Goal: Task Accomplishment & Management: Manage account settings

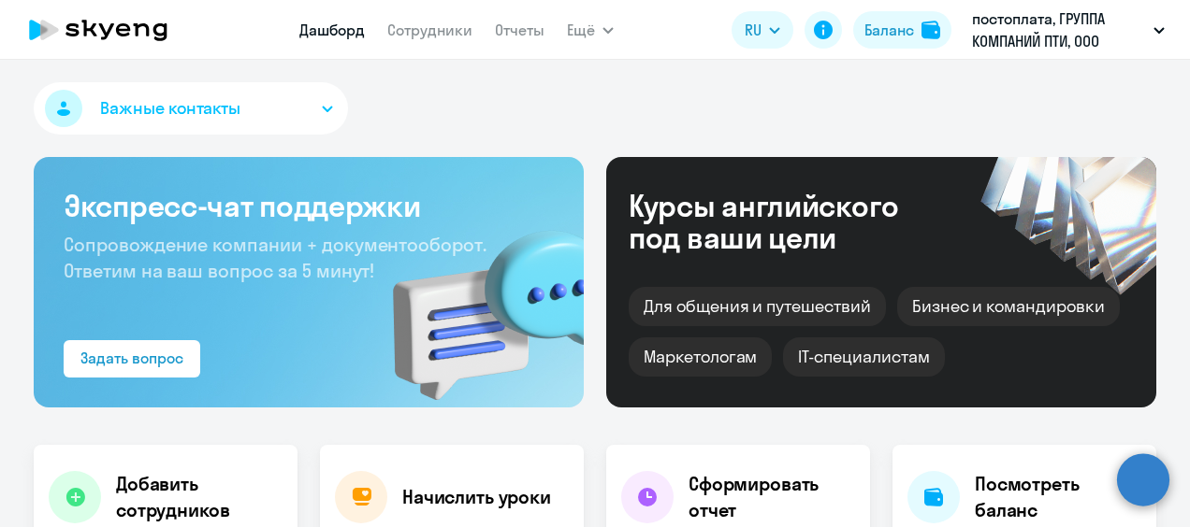
select select "30"
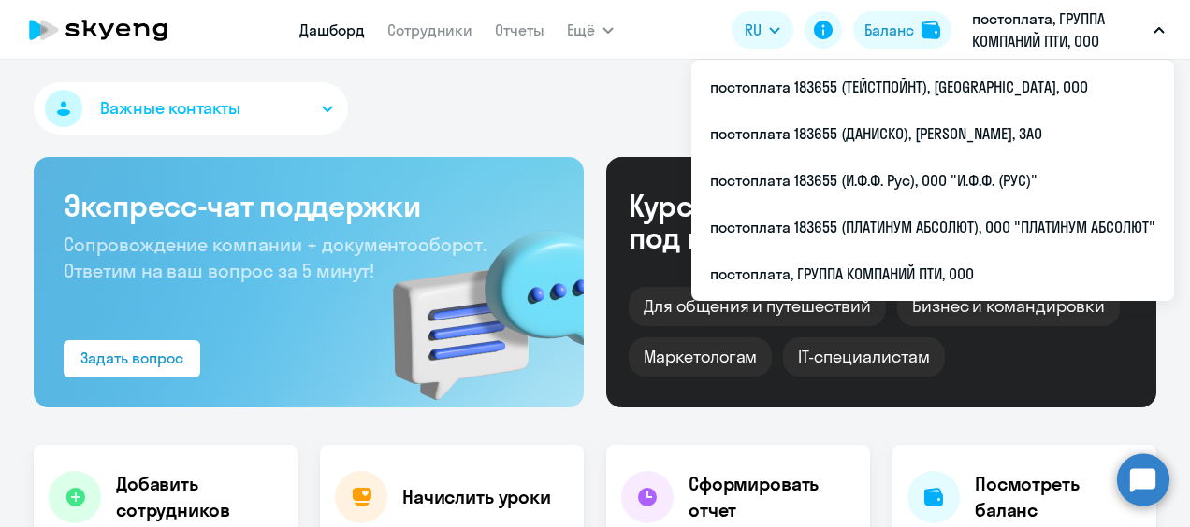
click at [1093, 30] on p "постоплата, ГРУППА КОМПАНИЙ ПТИ, ООО" at bounding box center [1059, 29] width 174 height 45
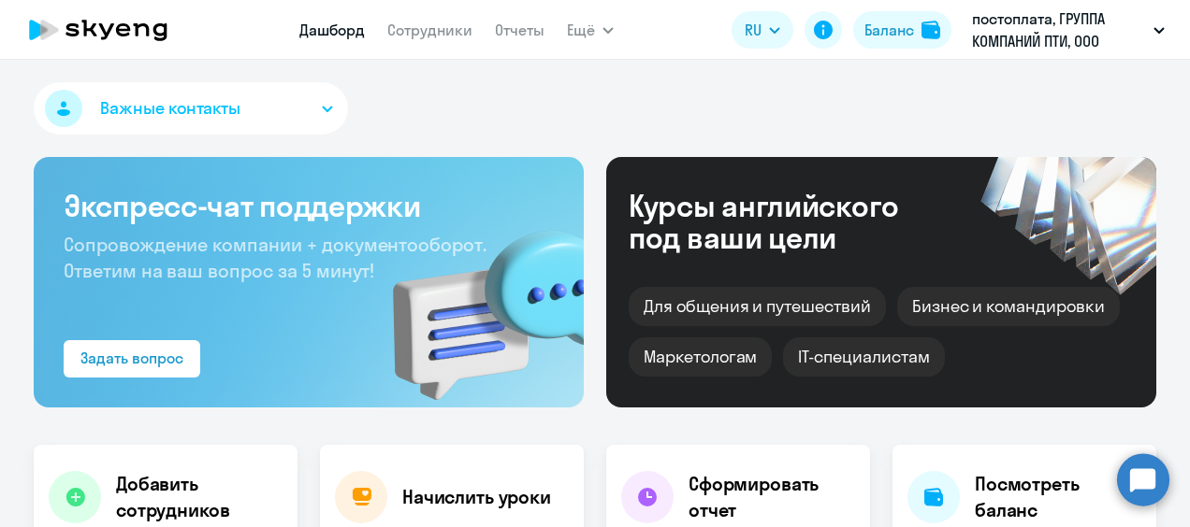
click at [1145, 24] on p "постоплата, ГРУППА КОМПАНИЙ ПТИ, ООО" at bounding box center [1059, 29] width 174 height 45
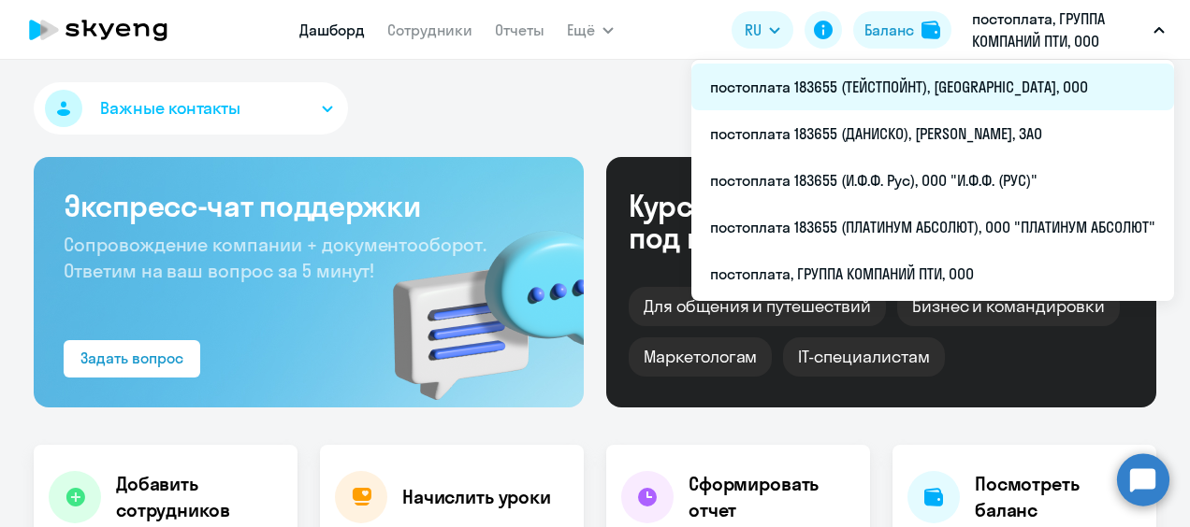
click at [960, 86] on li "постоплата 183655 (ТЕЙСТПОЙНТ), [GEOGRAPHIC_DATA], ООО" at bounding box center [932, 87] width 483 height 47
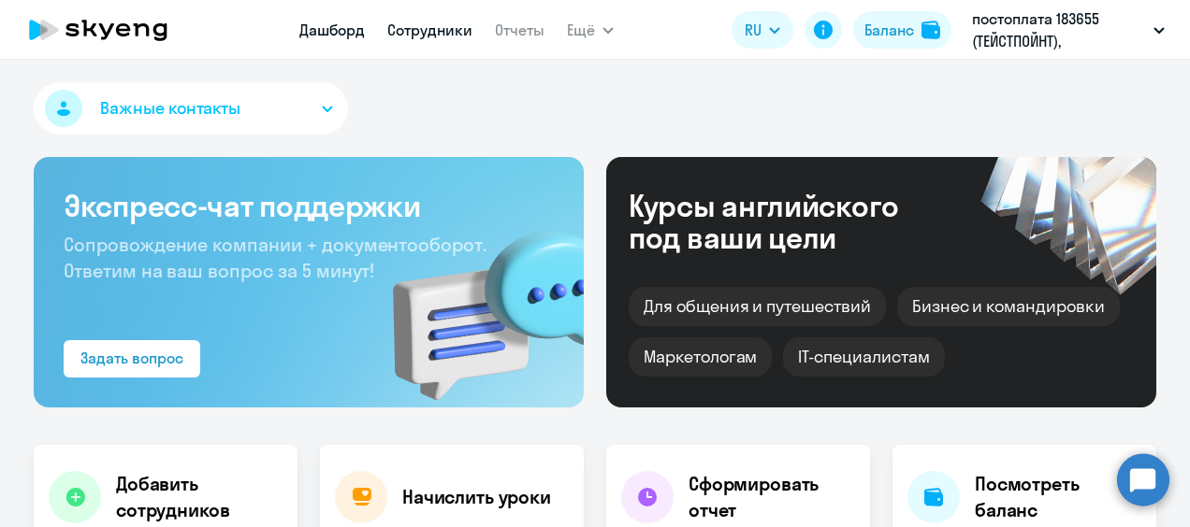
click at [430, 30] on link "Сотрудники" at bounding box center [429, 30] width 85 height 19
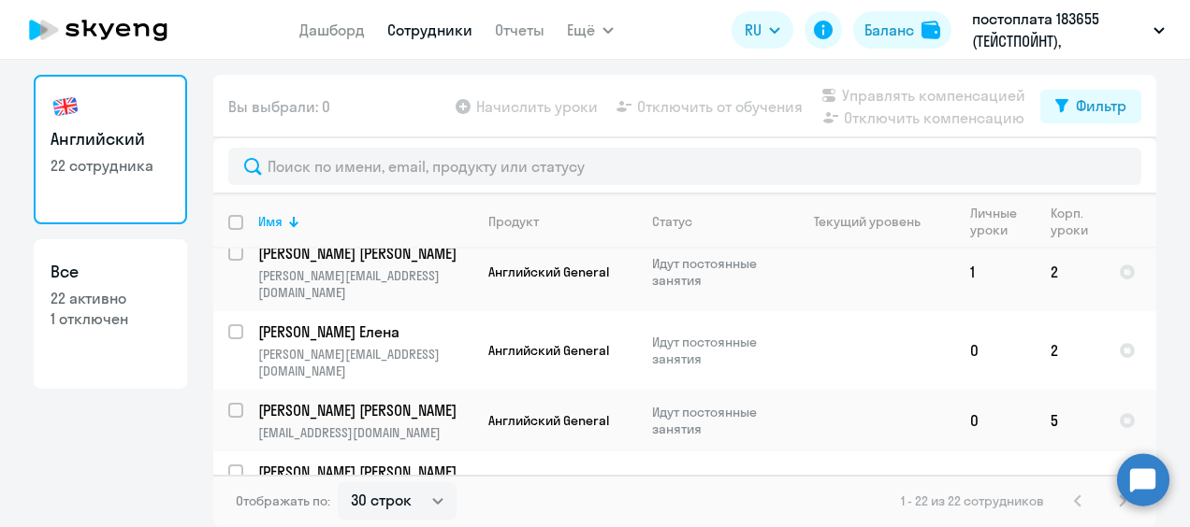
scroll to position [187, 0]
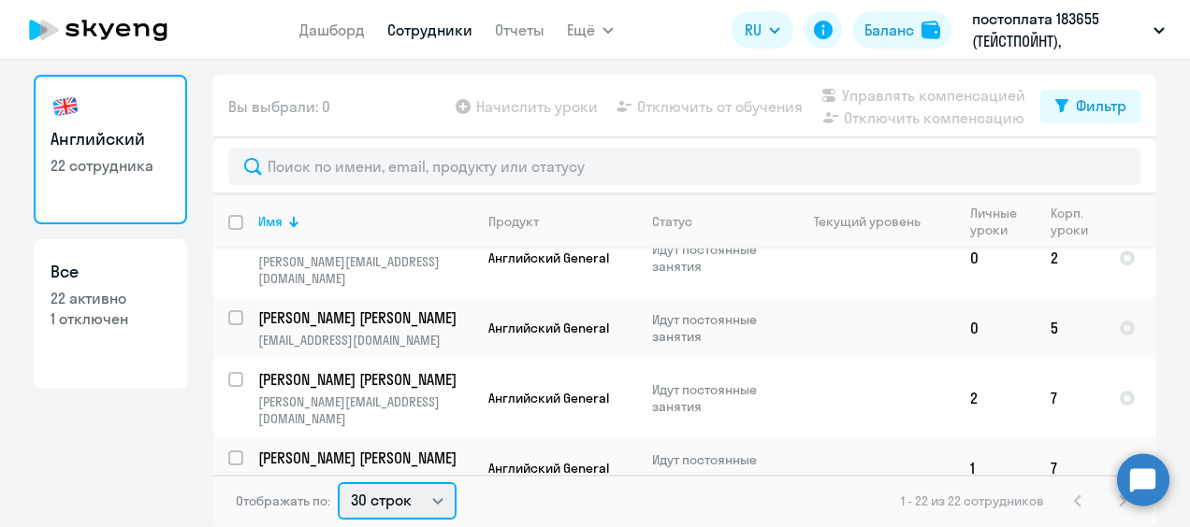
click at [435, 503] on select "30 строк 50 строк 100 строк" at bounding box center [397, 501] width 119 height 37
select select "100"
click at [338, 483] on select "30 строк 50 строк 100 строк" at bounding box center [397, 501] width 119 height 37
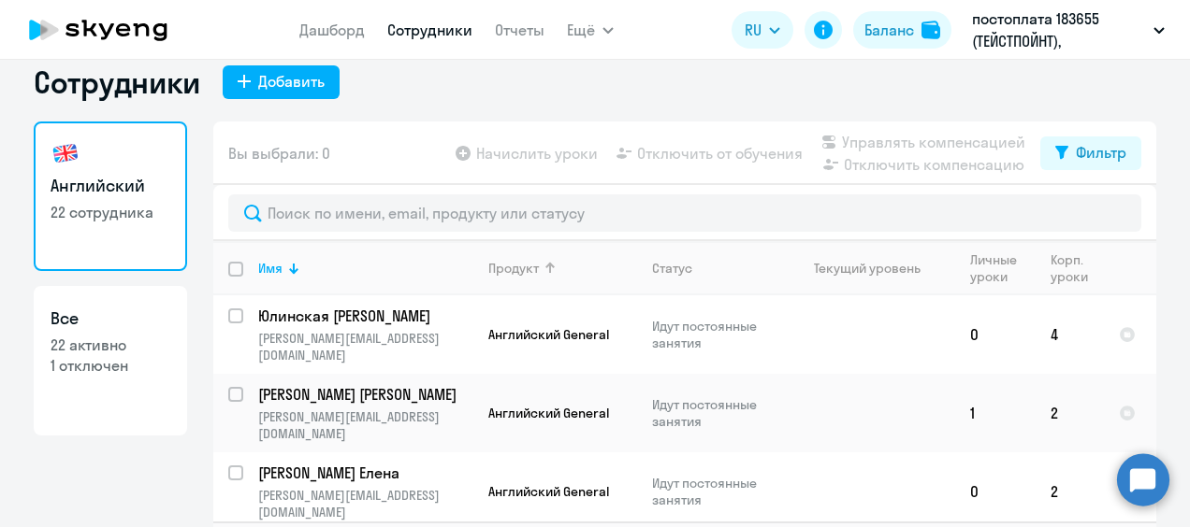
scroll to position [0, 0]
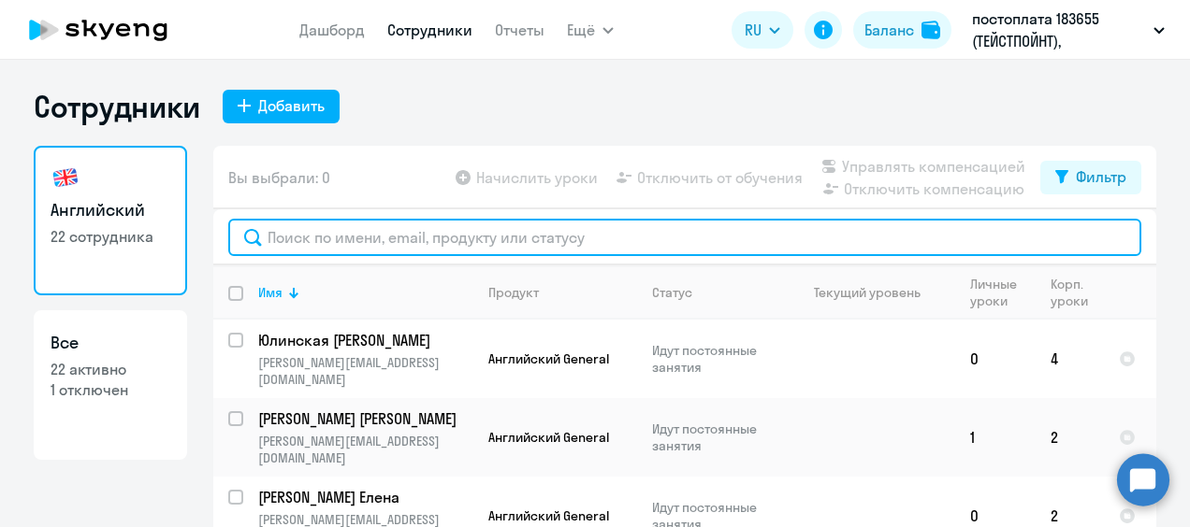
click at [315, 241] on input "text" at bounding box center [684, 237] width 913 height 37
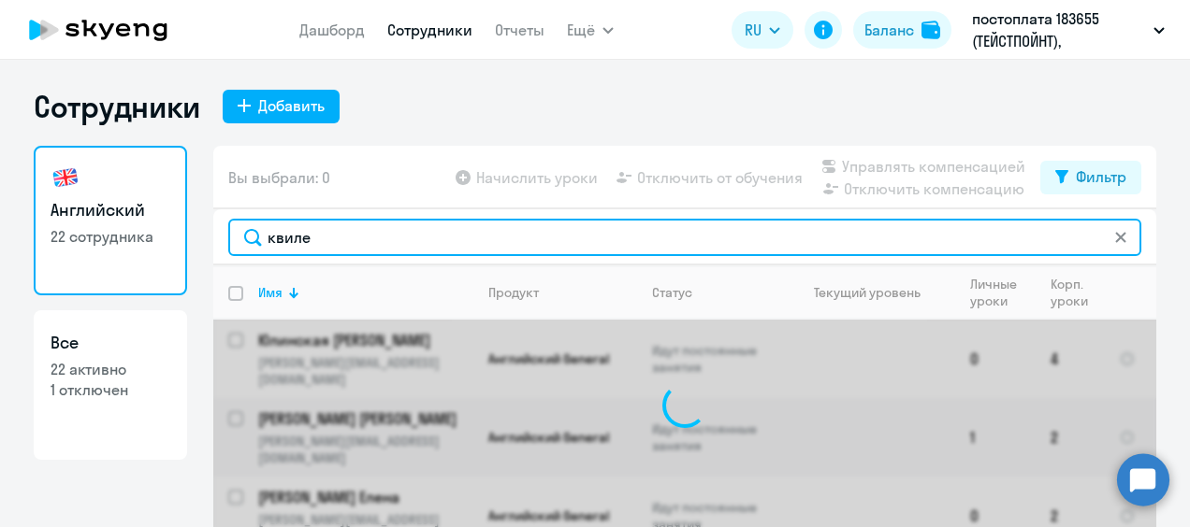
type input "квилен"
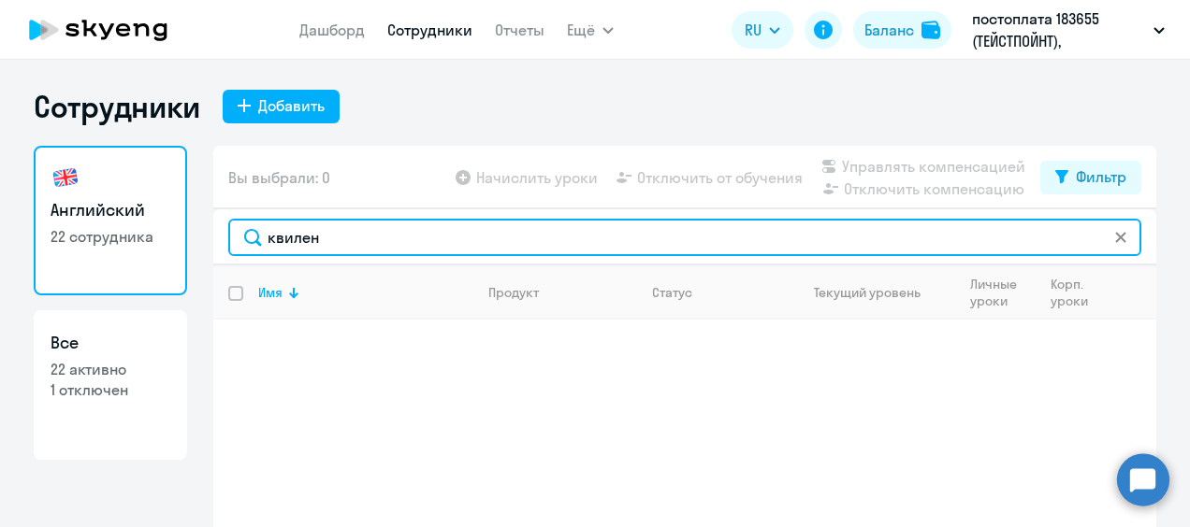
drag, startPoint x: 345, startPoint y: 238, endPoint x: 223, endPoint y: 234, distance: 122.6
click at [228, 234] on input "квилен" at bounding box center [684, 237] width 913 height 37
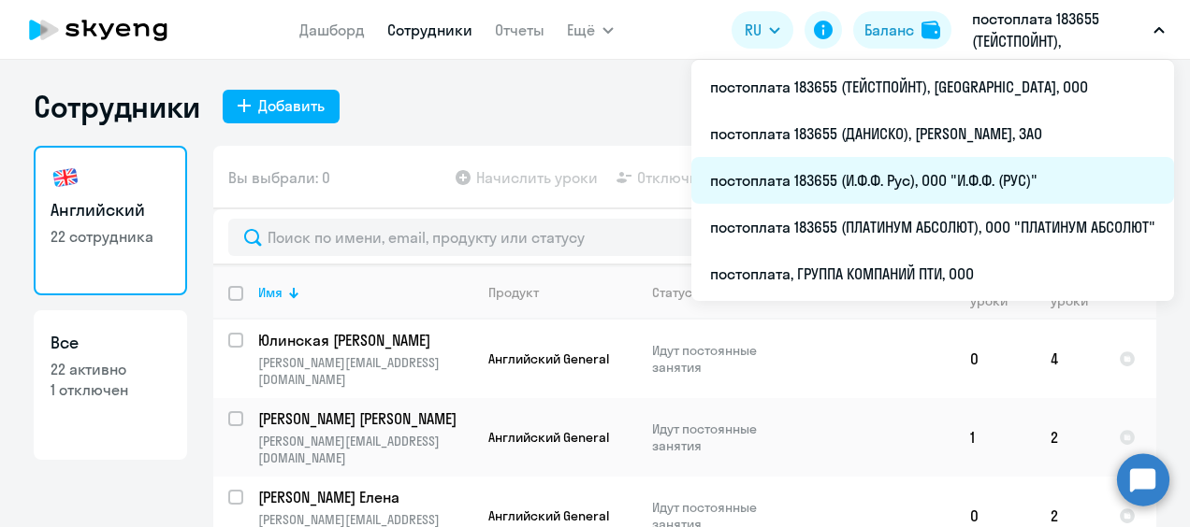
drag, startPoint x: 961, startPoint y: 177, endPoint x: 968, endPoint y: 187, distance: 12.2
click at [968, 187] on li "постоплата 183655 (И.Ф.Ф. Рус), ООО "И.Ф.Ф. (РУС)"" at bounding box center [932, 180] width 483 height 47
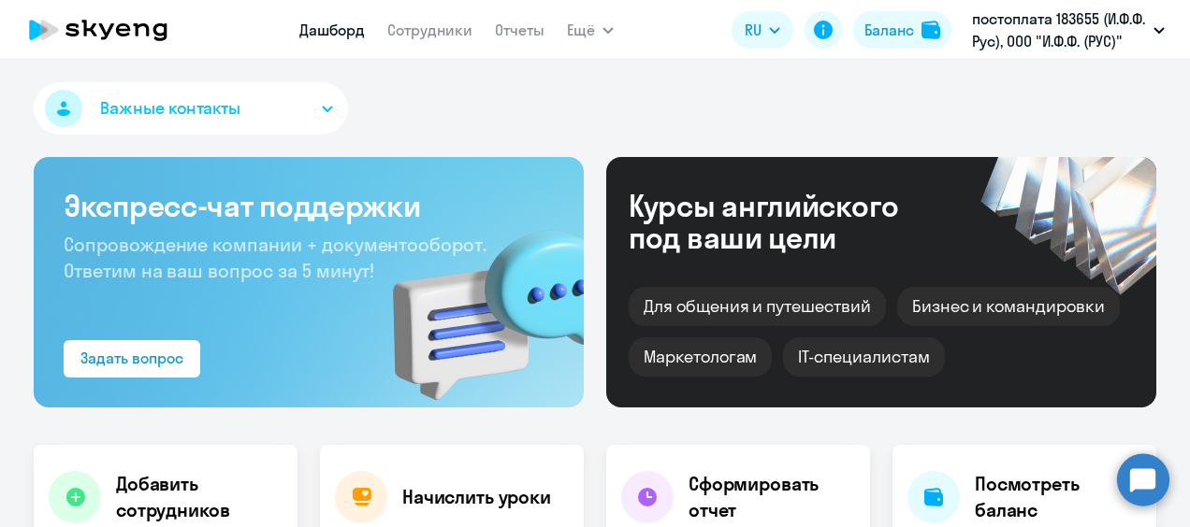
select select "30"
click at [431, 49] on app-header "Дашборд Сотрудники Отчеты Ещё Дашборд Сотрудники Отчеты Начислить уроки Докумен…" at bounding box center [595, 30] width 1190 height 60
click at [433, 33] on link "Сотрудники" at bounding box center [429, 30] width 85 height 19
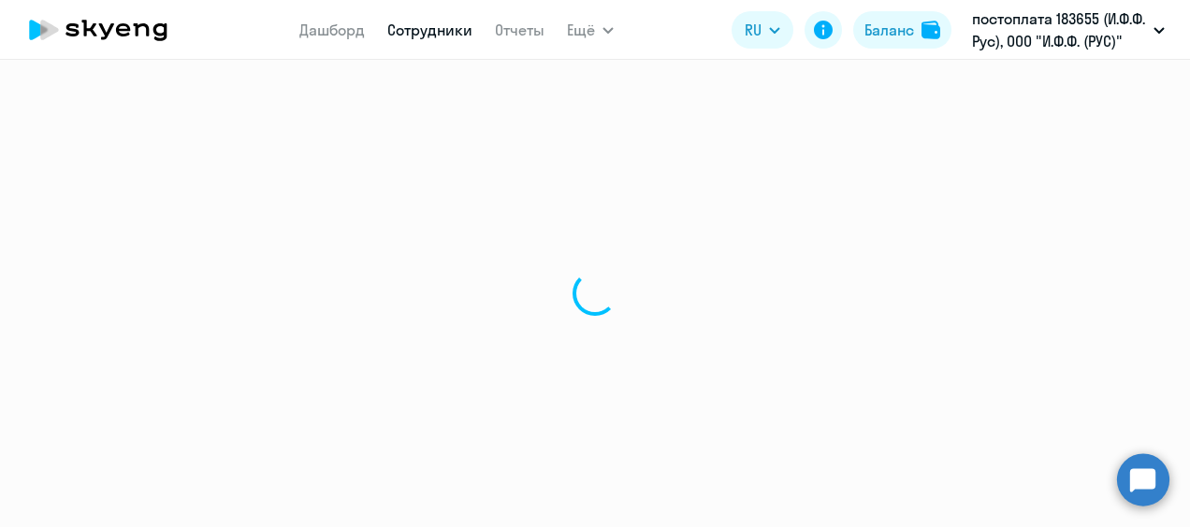
select select "30"
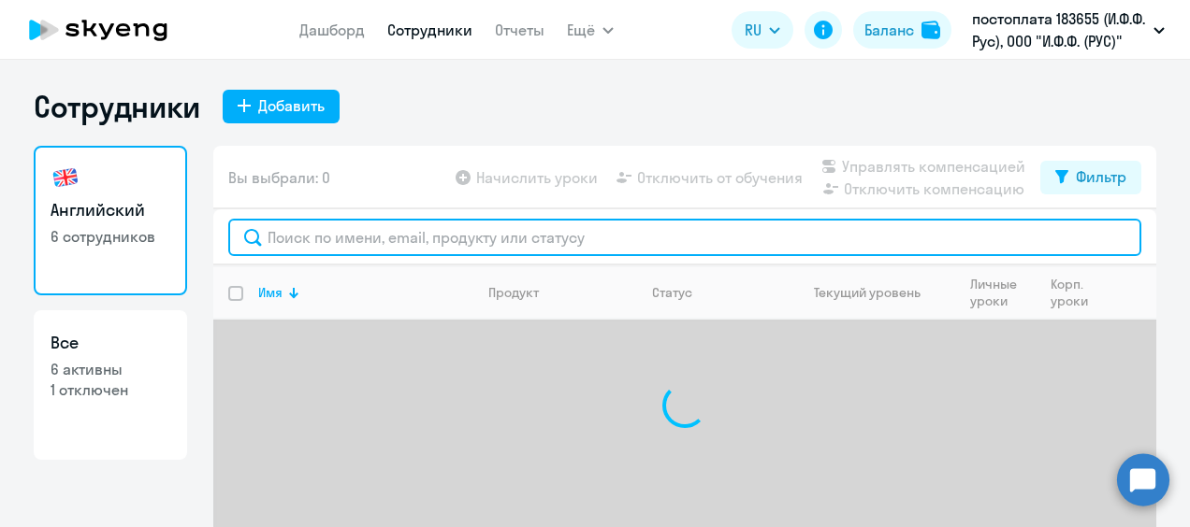
click at [338, 238] on input "text" at bounding box center [684, 237] width 913 height 37
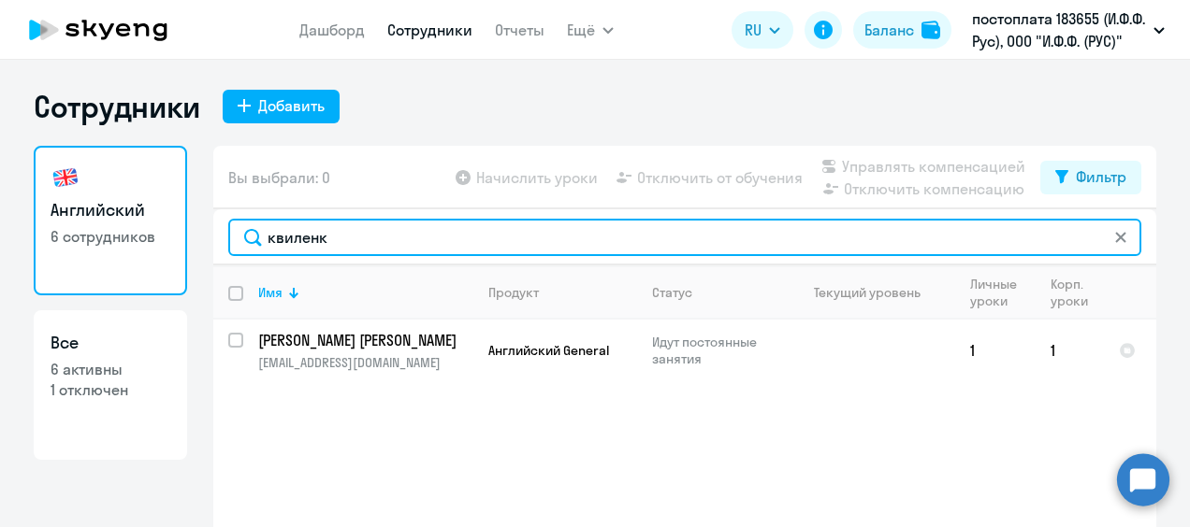
type input "квиленк"
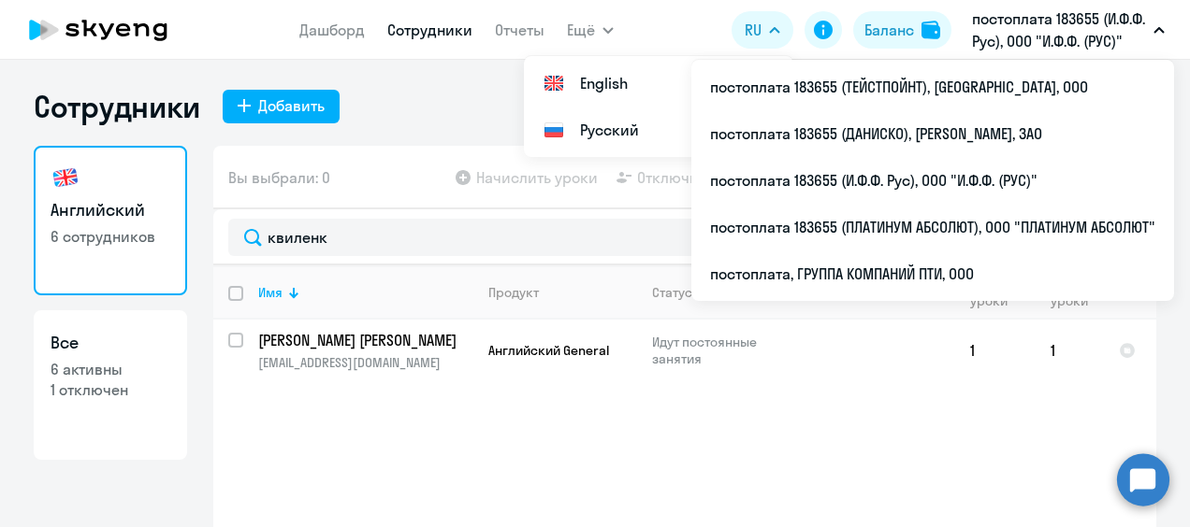
click at [1036, 25] on p "постоплата 183655 (И.Ф.Ф. Рус), ООО "И.Ф.Ф. (РУС)"" at bounding box center [1059, 29] width 174 height 45
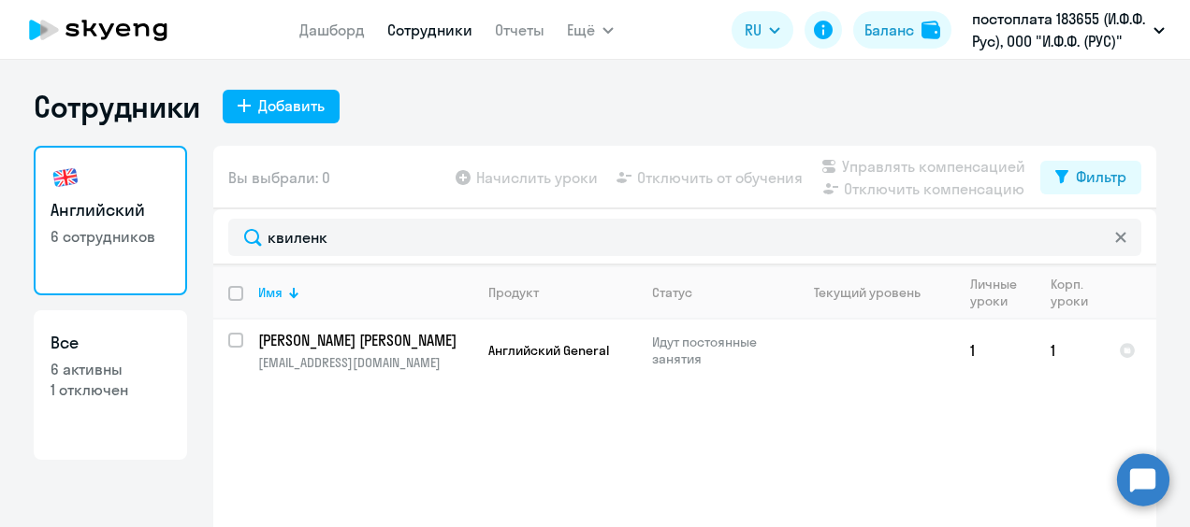
click at [1143, 24] on p "постоплата 183655 (И.Ф.Ф. Рус), ООО "И.Ф.Ф. (РУС)"" at bounding box center [1059, 29] width 174 height 45
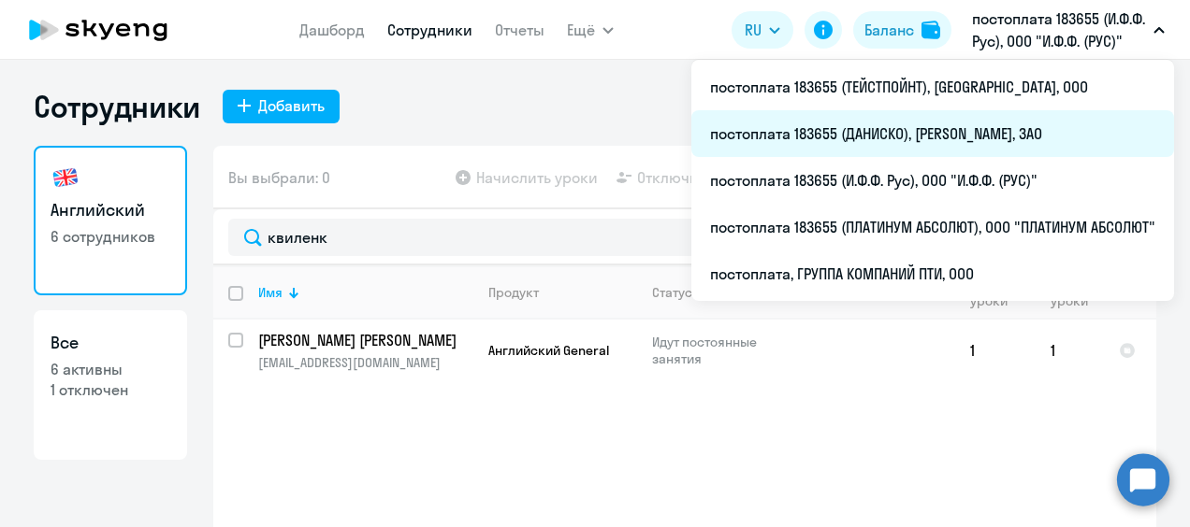
click at [898, 127] on li "постоплата 183655 (ДАНИСКО), [PERSON_NAME], ЗАО" at bounding box center [932, 133] width 483 height 47
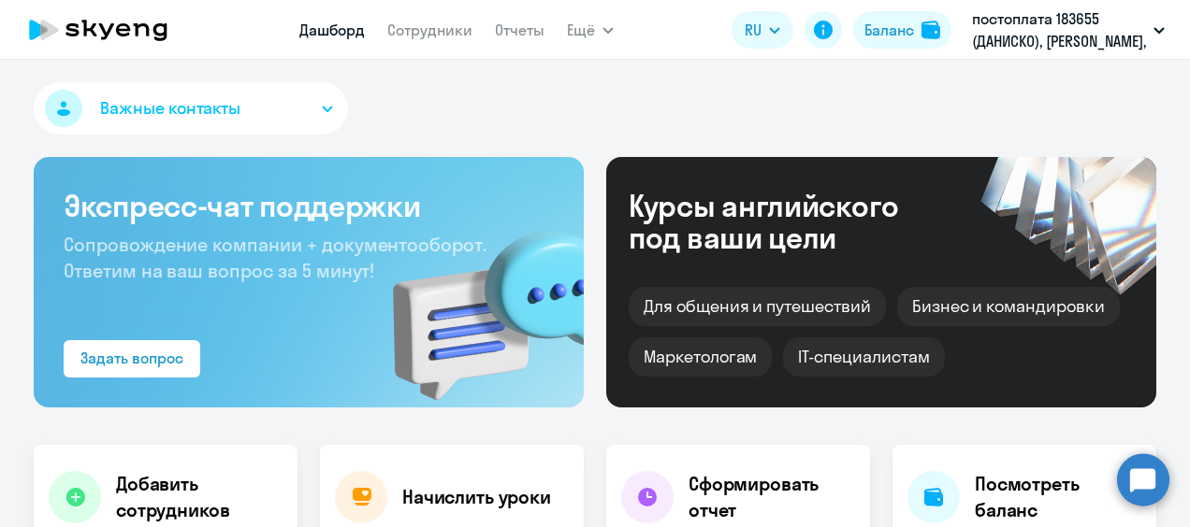
select select "30"
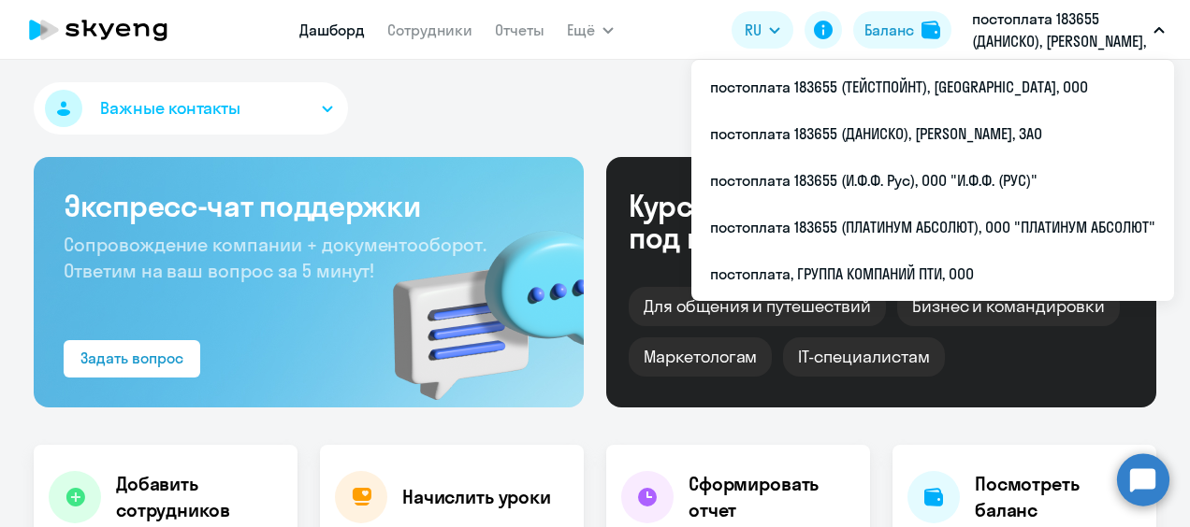
click at [1081, 30] on p "постоплата 183655 (ДАНИСКО), [PERSON_NAME], ЗАО" at bounding box center [1059, 29] width 174 height 45
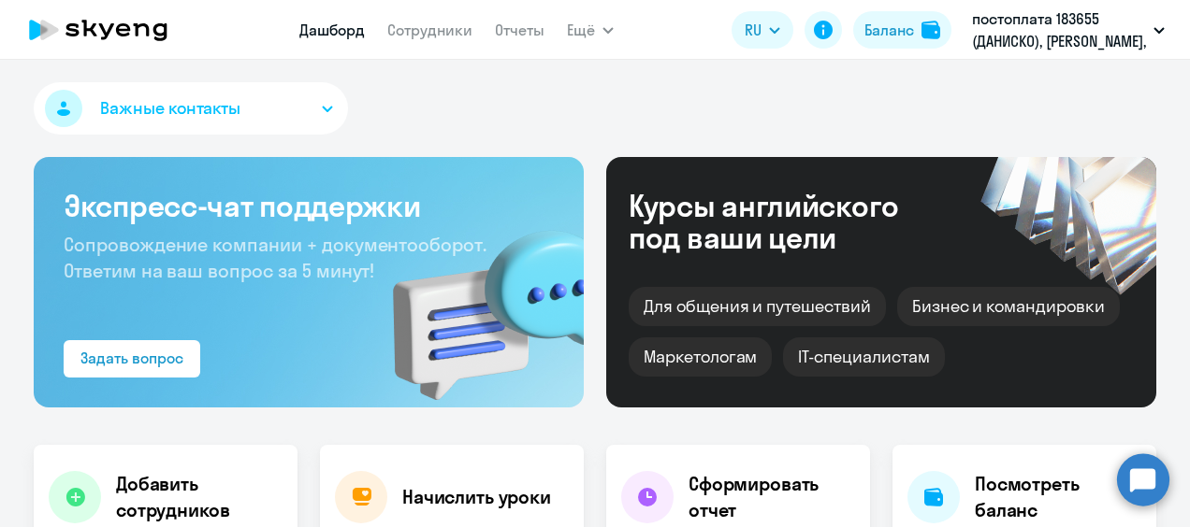
click at [1164, 29] on button "постоплата 183655 (ДАНИСКО), [PERSON_NAME], ЗАО" at bounding box center [1067, 29] width 211 height 45
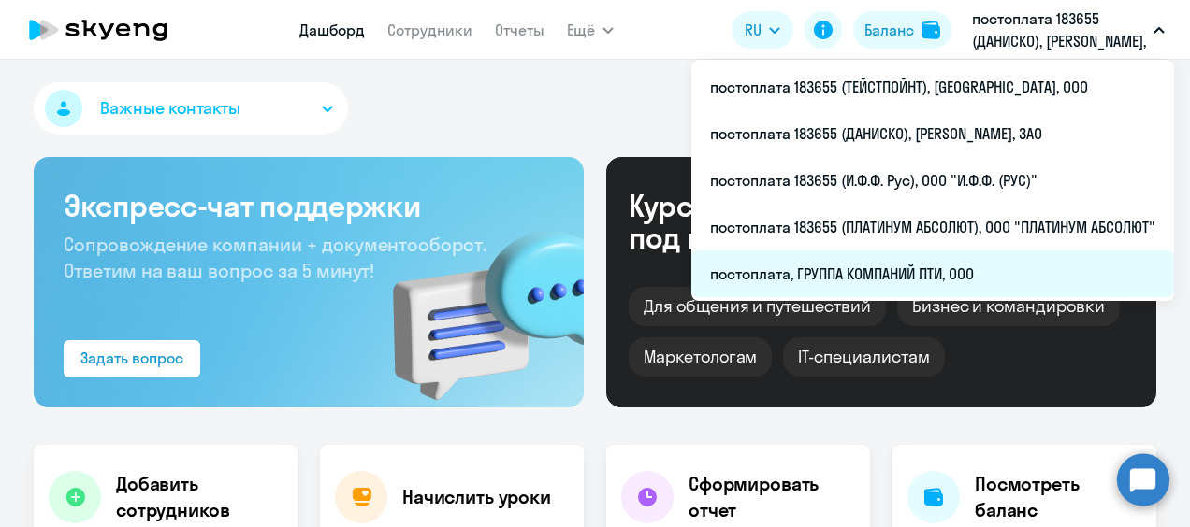
click at [907, 261] on li "постоплата, ГРУППА КОМПАНИЙ ПТИ, ООО" at bounding box center [932, 274] width 483 height 47
